Goal: Transaction & Acquisition: Purchase product/service

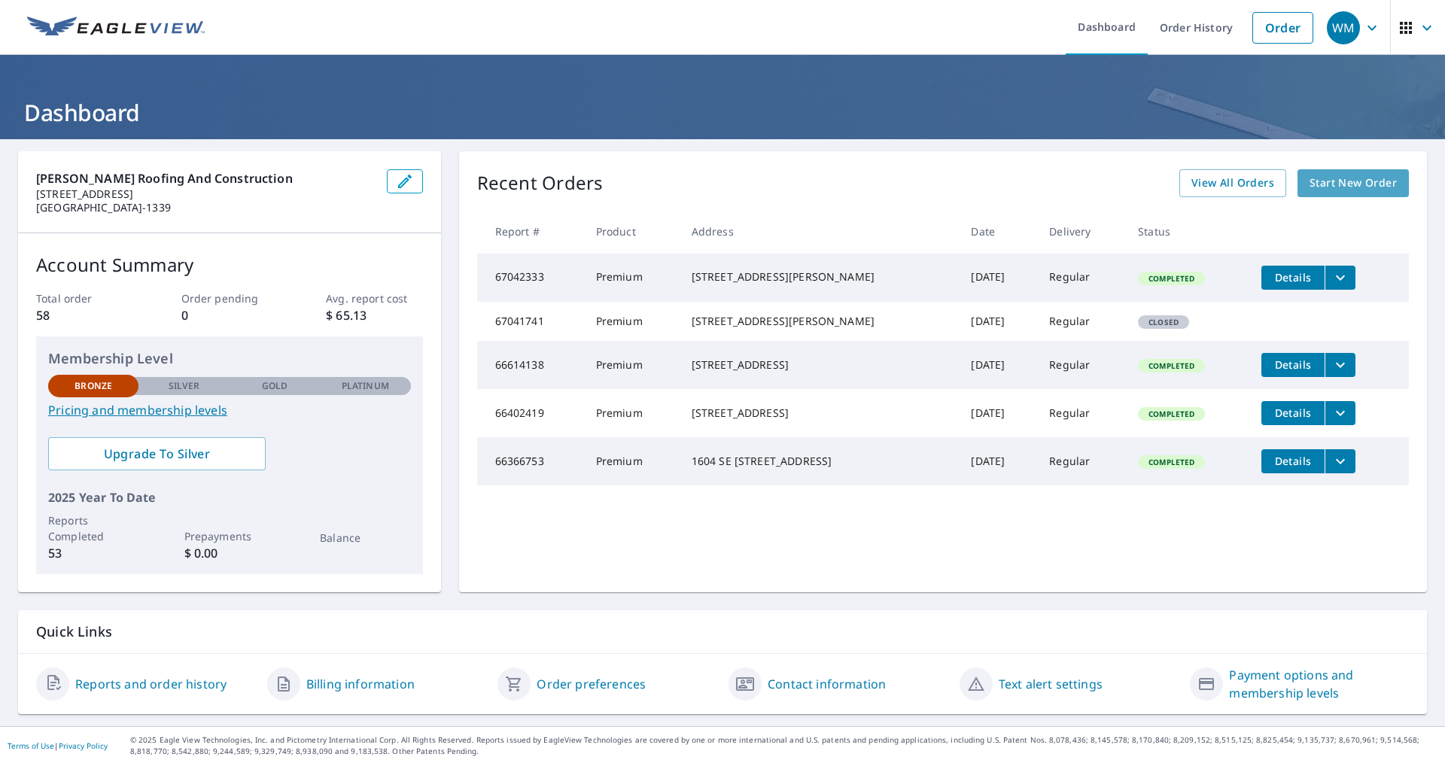
click at [1309, 172] on link "Start New Order" at bounding box center [1352, 183] width 111 height 28
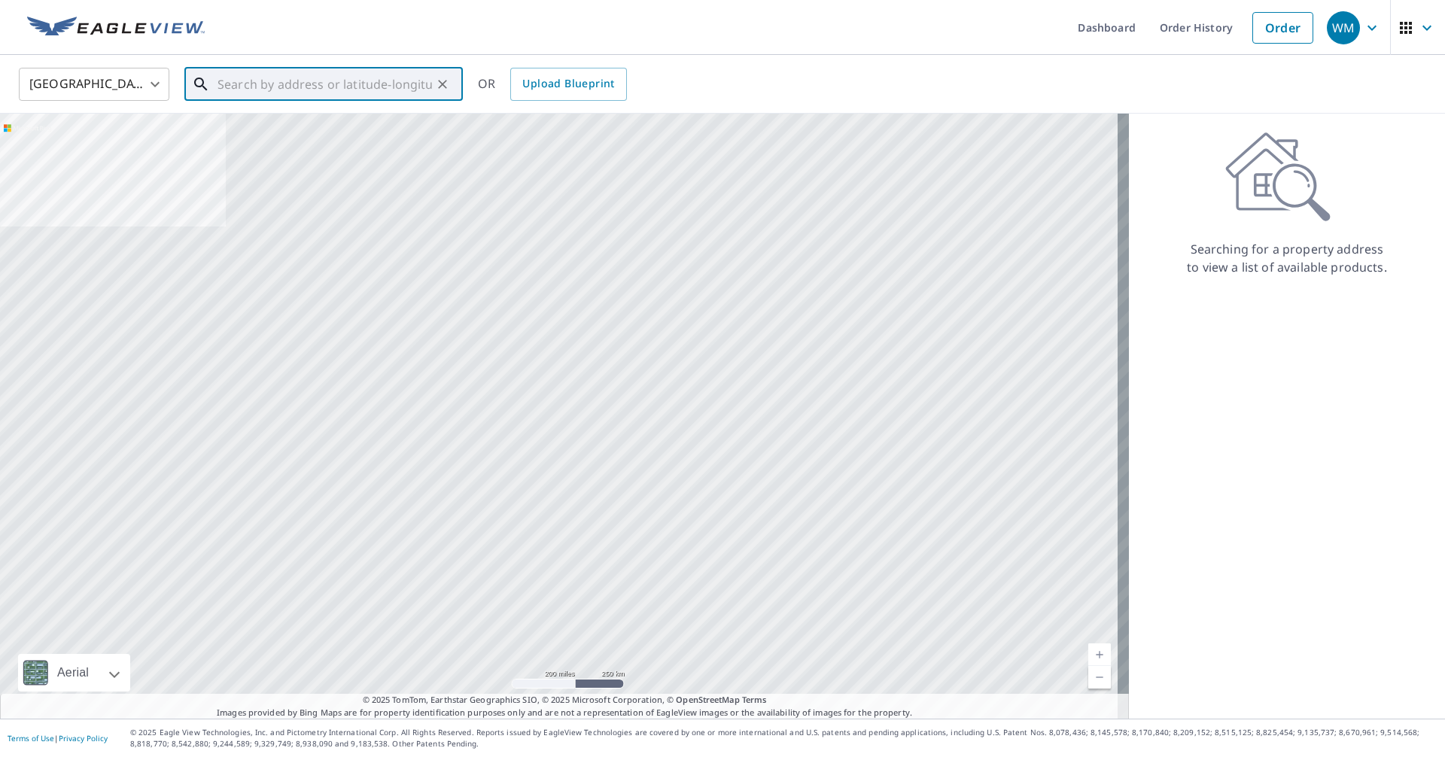
click at [364, 81] on input "text" at bounding box center [324, 84] width 214 height 42
click at [278, 85] on input "text" at bounding box center [324, 84] width 214 height 42
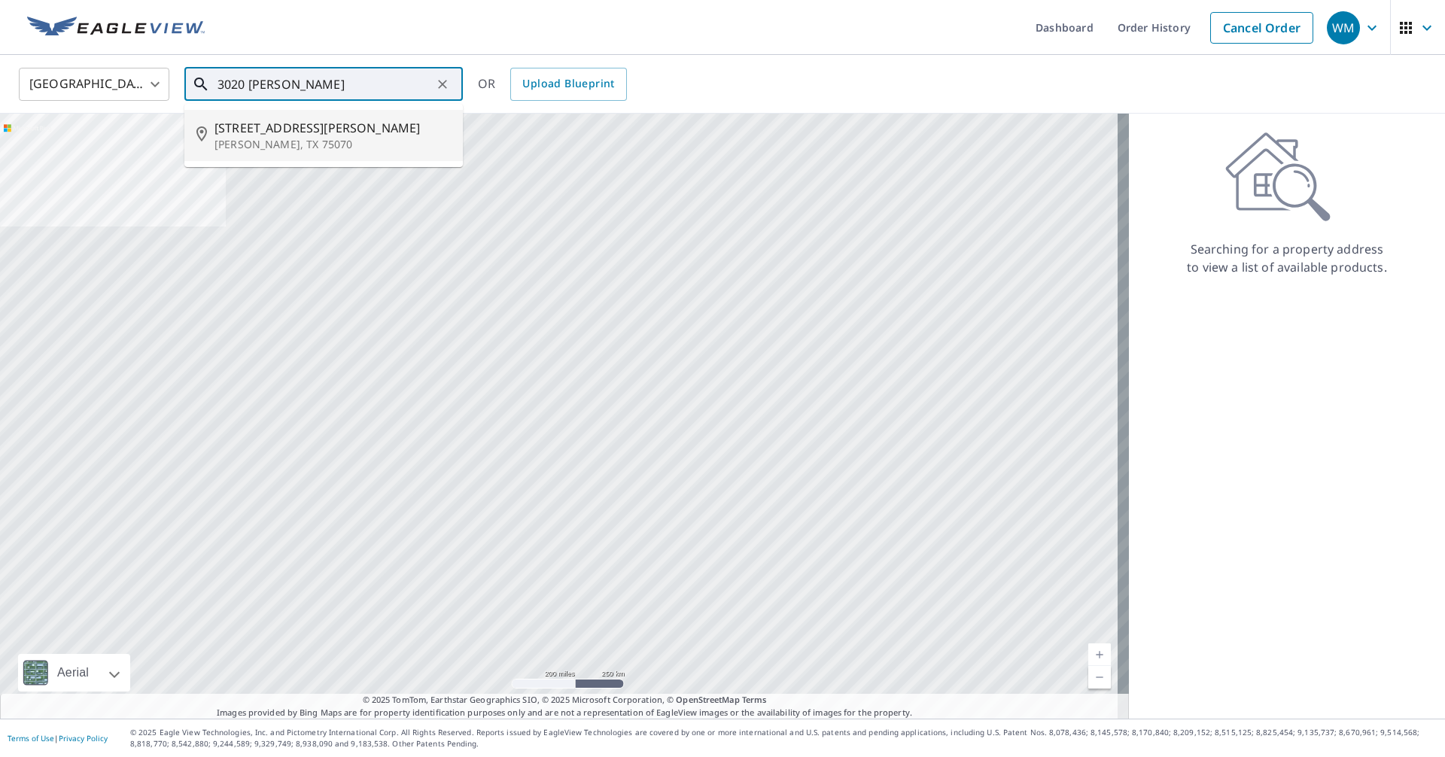
click at [385, 141] on p "[PERSON_NAME], TX 75070" at bounding box center [332, 144] width 236 height 15
type input "[STREET_ADDRESS][PERSON_NAME][PERSON_NAME]"
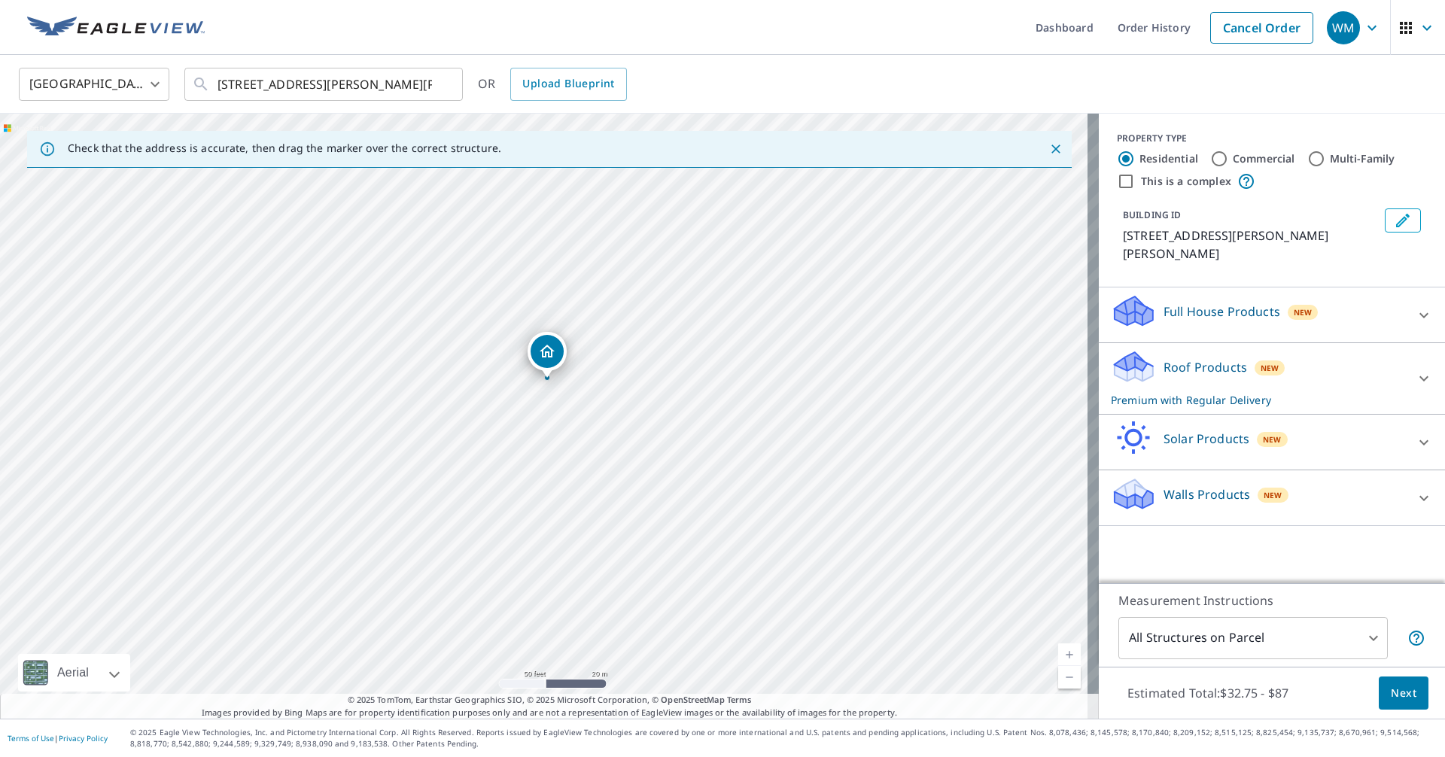
drag, startPoint x: 523, startPoint y: 433, endPoint x: 606, endPoint y: 385, distance: 96.4
click at [606, 385] on div "[STREET_ADDRESS][PERSON_NAME][PERSON_NAME]" at bounding box center [549, 416] width 1099 height 605
click at [427, 287] on icon "Dropped pin, building 1, Residential property, 3020 Avery Ln Mckinney, TX 75070" at bounding box center [425, 288] width 18 height 18
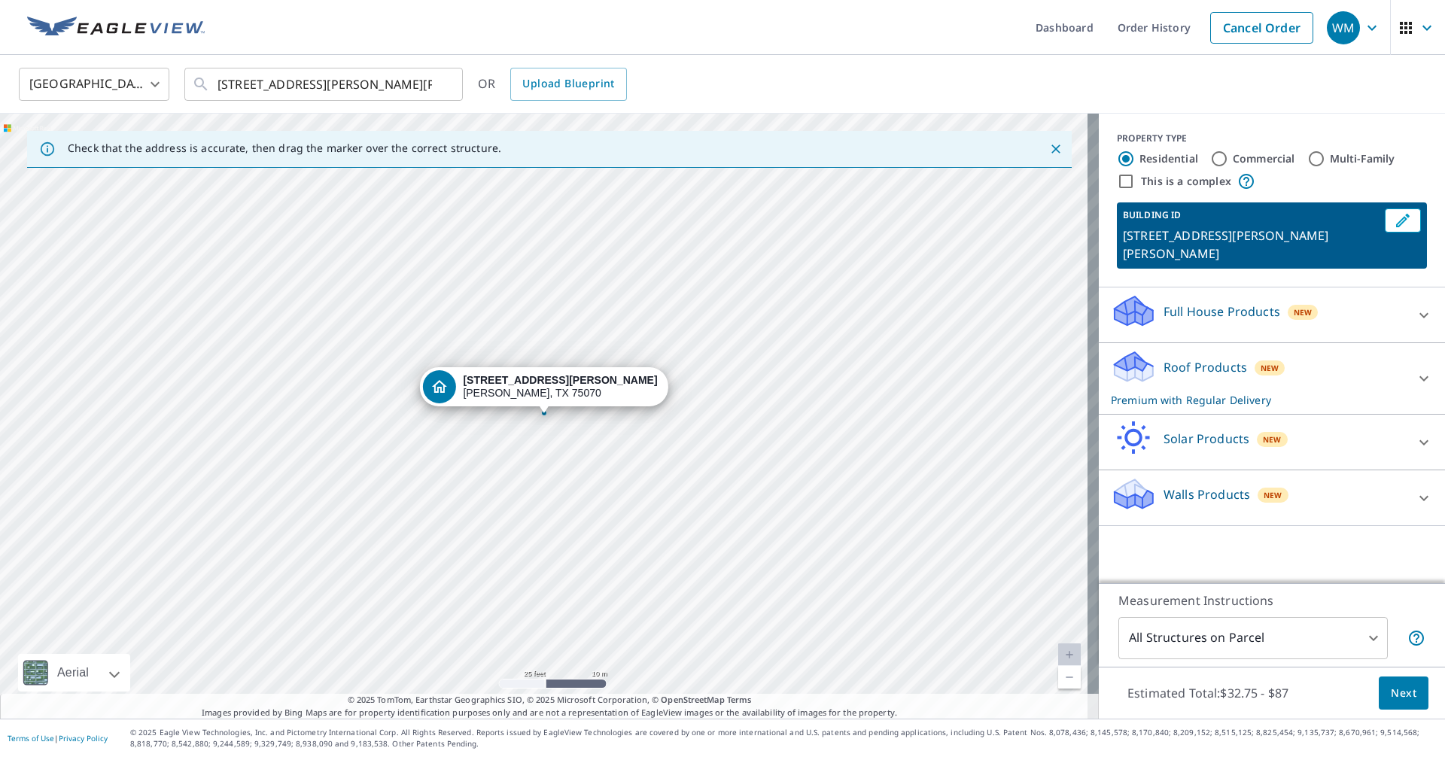
click at [557, 447] on div "[STREET_ADDRESS][PERSON_NAME][PERSON_NAME]" at bounding box center [549, 416] width 1099 height 605
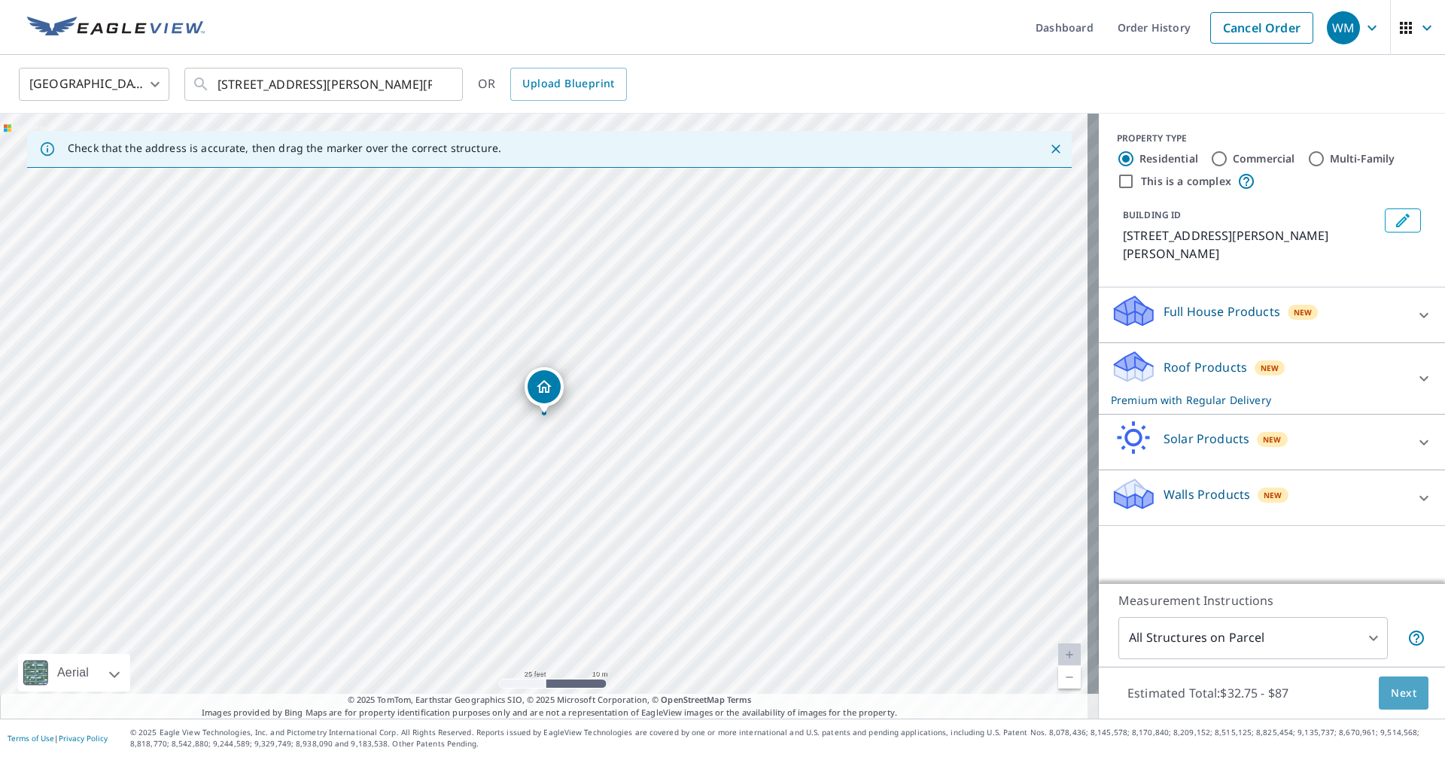
click at [1393, 695] on span "Next" at bounding box center [1403, 693] width 26 height 19
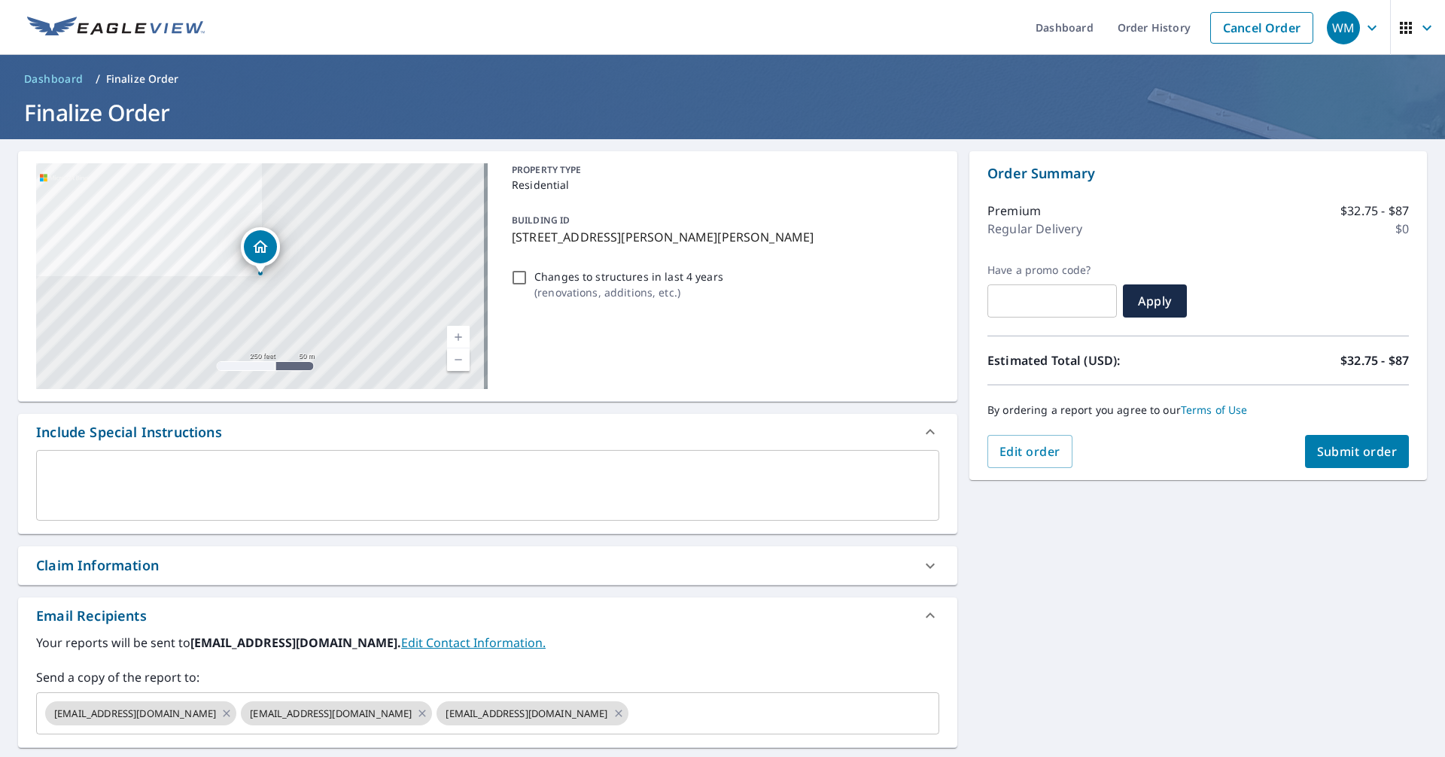
click at [1321, 451] on span "Submit order" at bounding box center [1357, 451] width 81 height 17
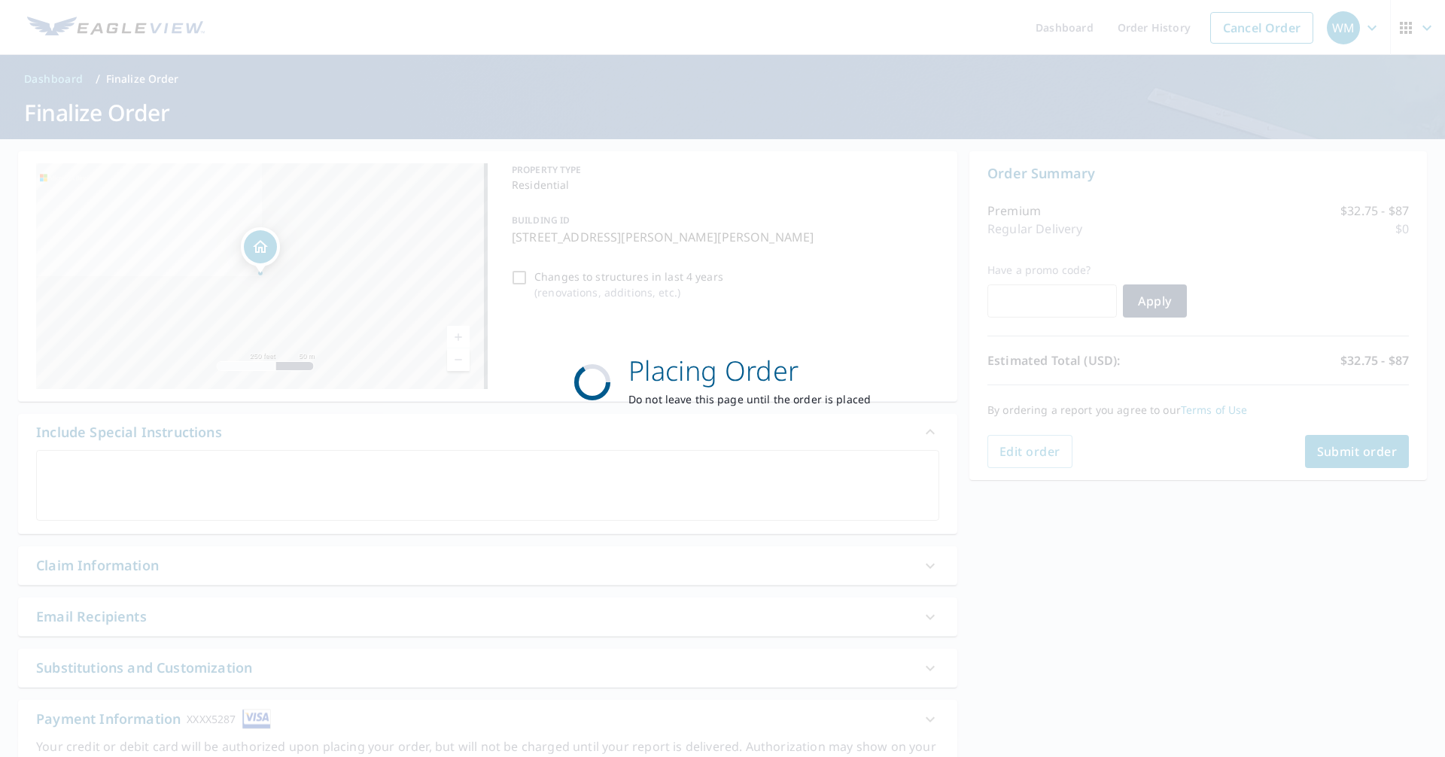
checkbox input "true"
